Goal: Browse casually

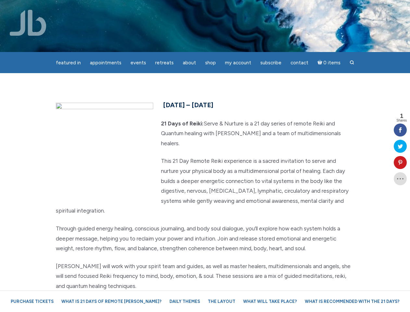
click at [205, 156] on p "This 21 Day Remote Reiki experience is a sacred invitation to serve and nurture…" at bounding box center [205, 186] width 299 height 60
click at [105, 63] on span "Appointments" at bounding box center [105, 63] width 31 height 6
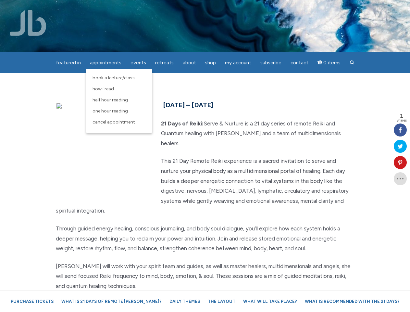
click at [138, 63] on span "Events" at bounding box center [138, 63] width 16 height 6
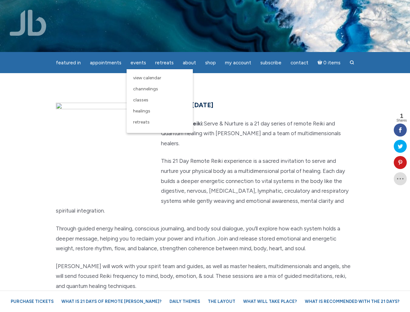
click at [189, 63] on span "About" at bounding box center [189, 63] width 13 height 6
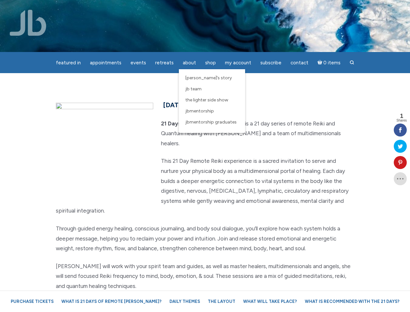
click at [238, 63] on span "My Account" at bounding box center [238, 63] width 26 height 6
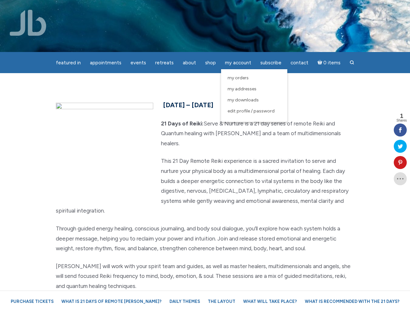
click at [400, 162] on icon at bounding box center [400, 162] width 13 height 5
